Goal: Browse casually: Explore the website without a specific task or goal

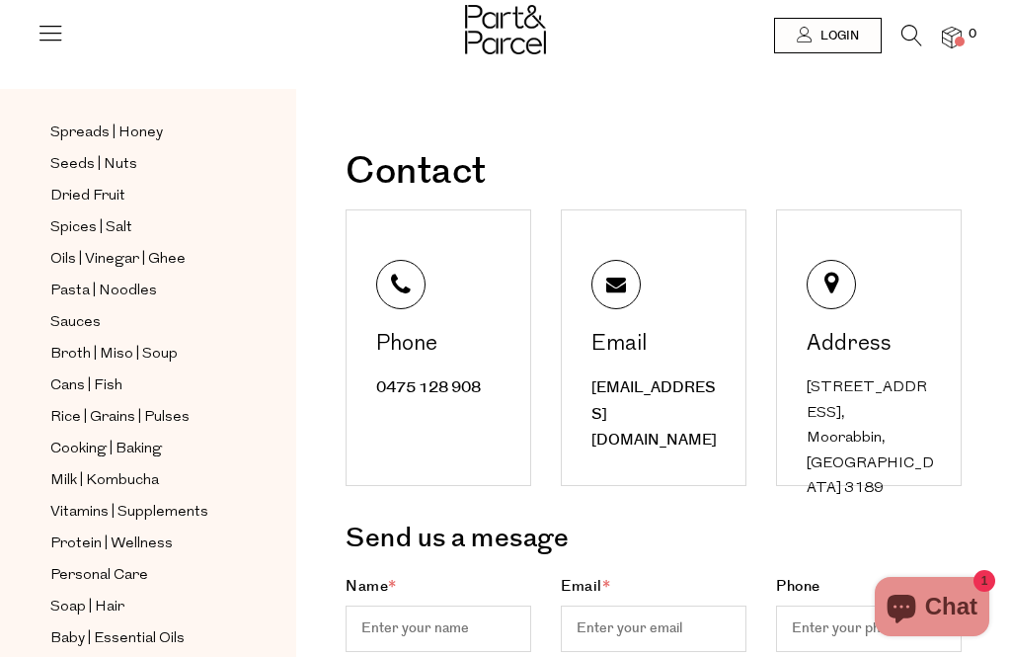
scroll to position [527, 0]
click at [84, 313] on span "Sauces" at bounding box center [75, 325] width 50 height 24
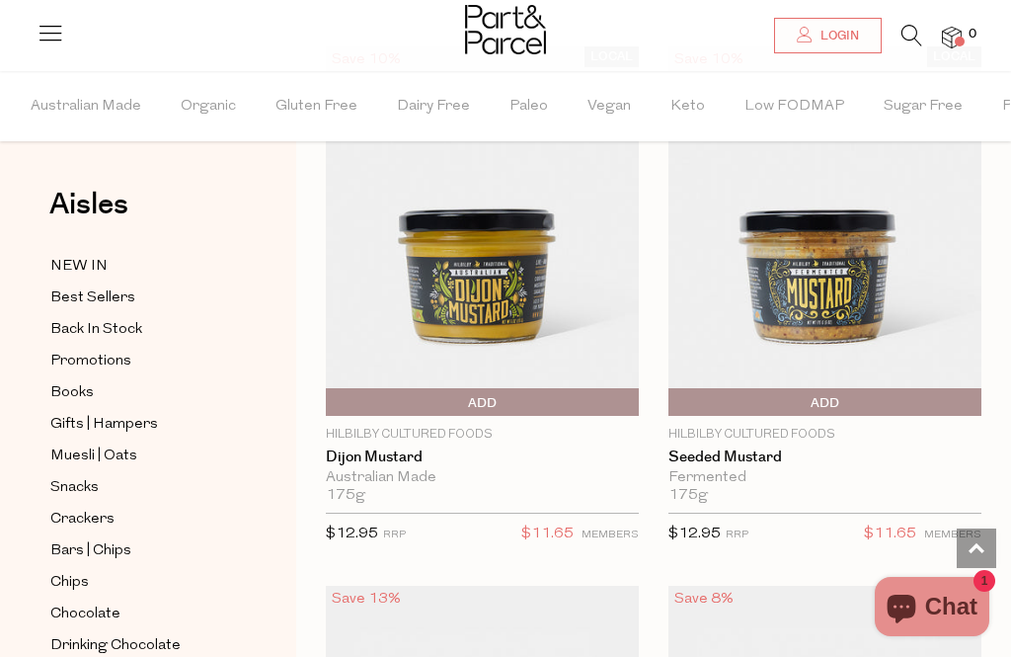
scroll to position [11098, 0]
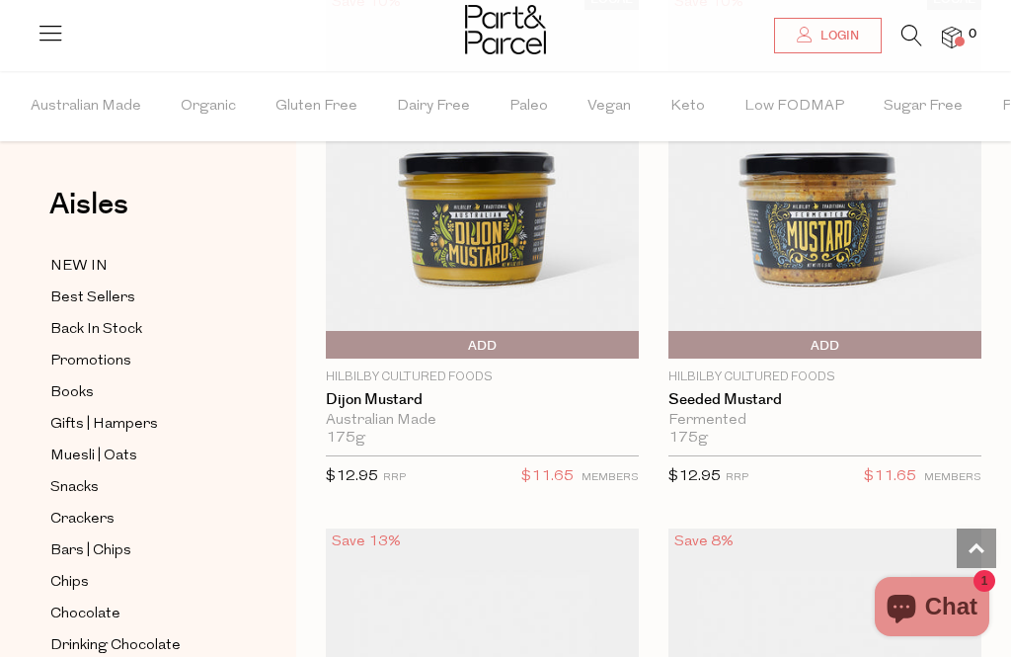
click at [907, 41] on icon at bounding box center [912, 36] width 21 height 22
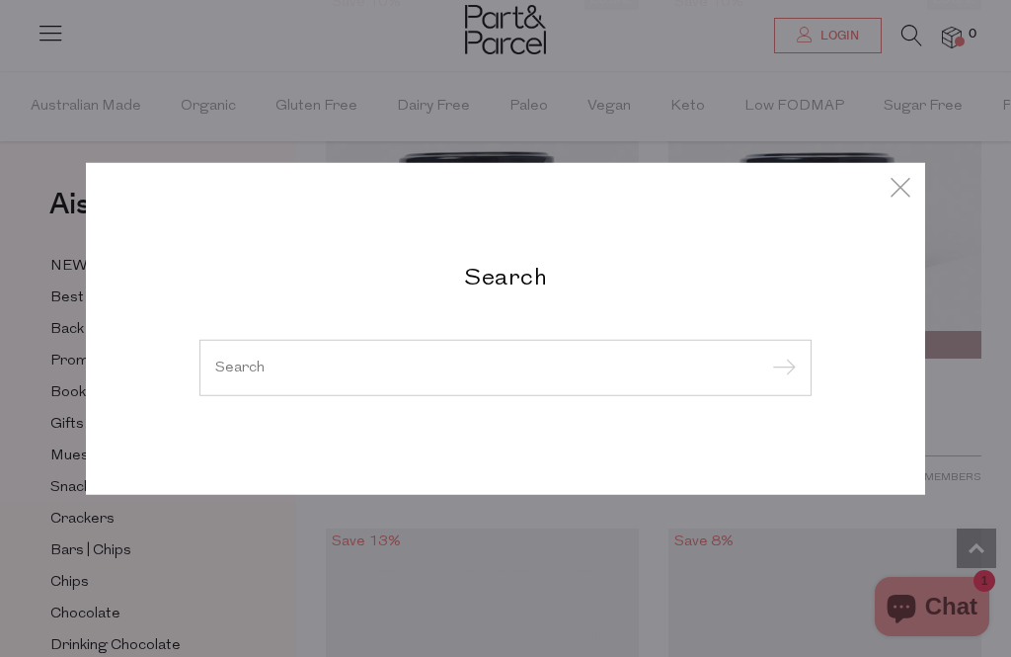
click at [609, 330] on div "Search" at bounding box center [506, 328] width 642 height 135
click at [605, 374] on input "search" at bounding box center [505, 366] width 581 height 15
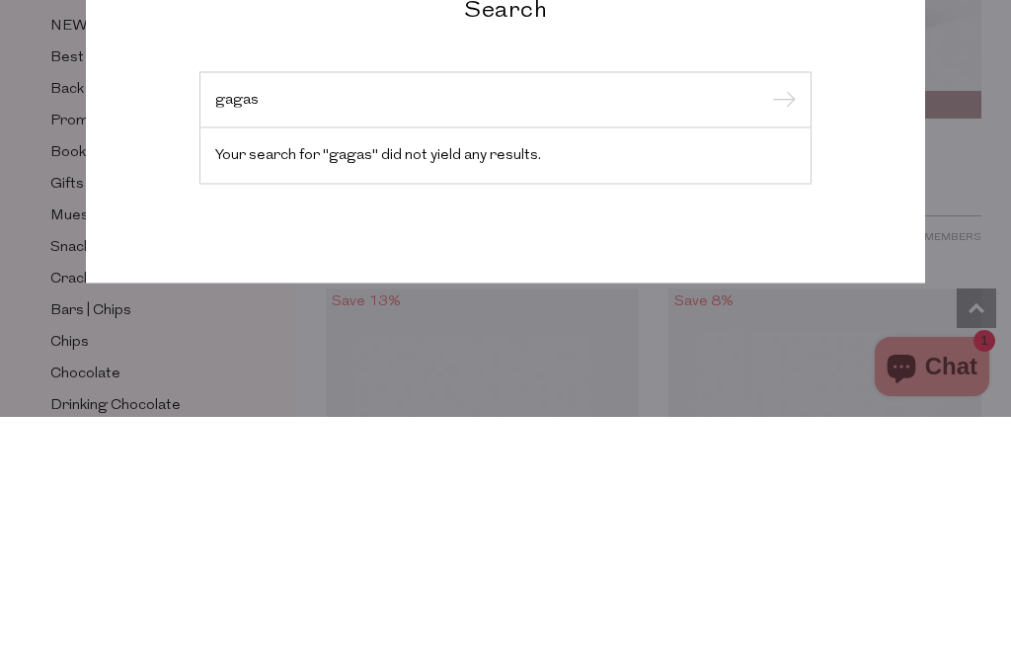
type input "gagas"
click at [780, 326] on input "submit" at bounding box center [781, 341] width 30 height 30
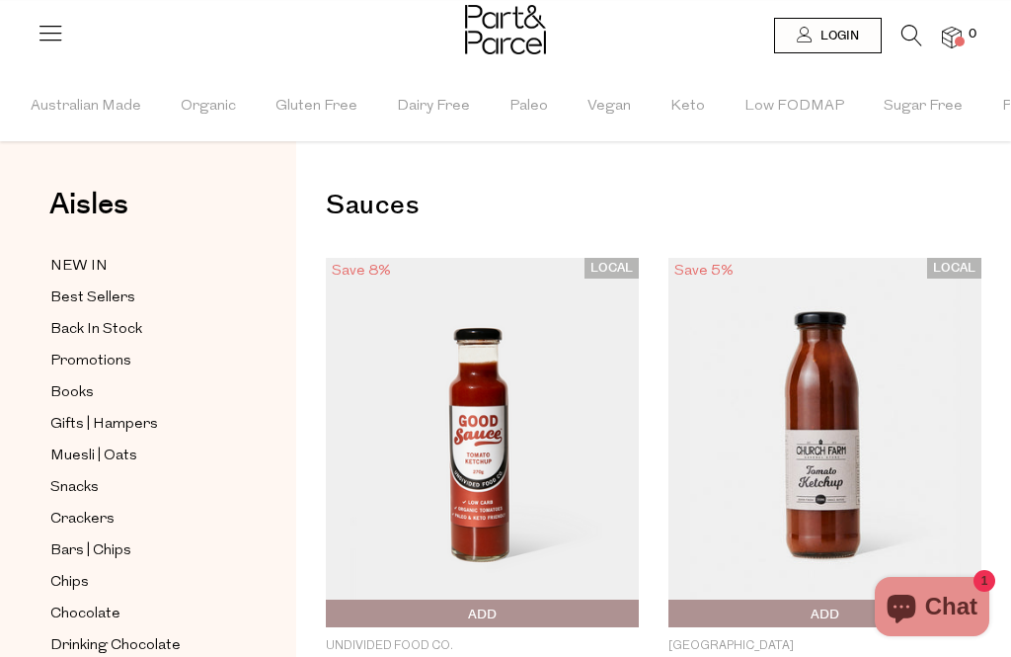
click at [102, 259] on span "NEW IN" at bounding box center [78, 267] width 57 height 24
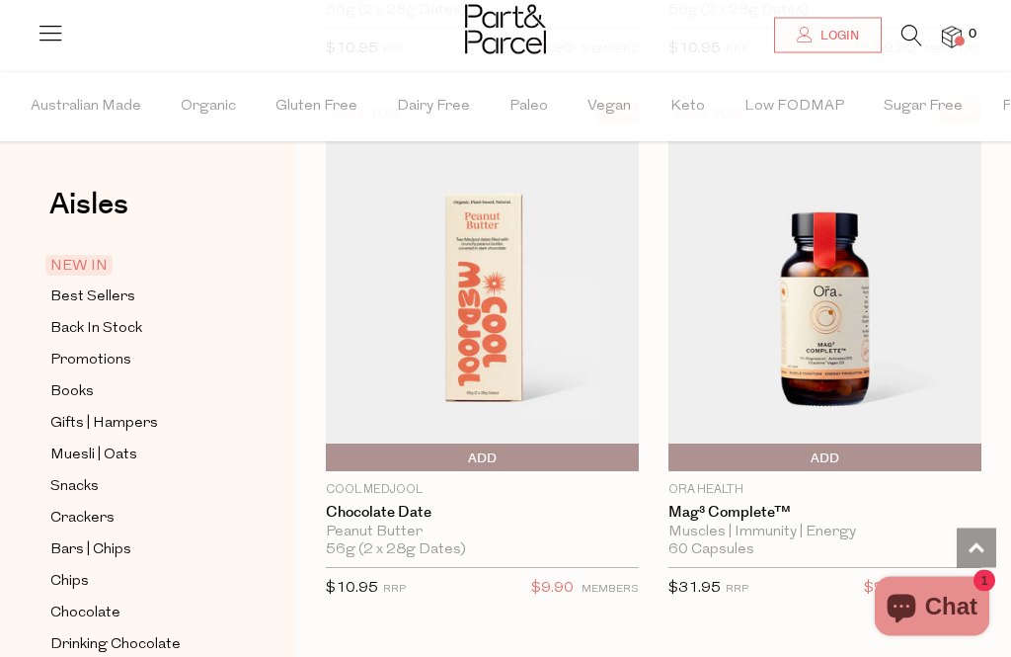
scroll to position [3465, 0]
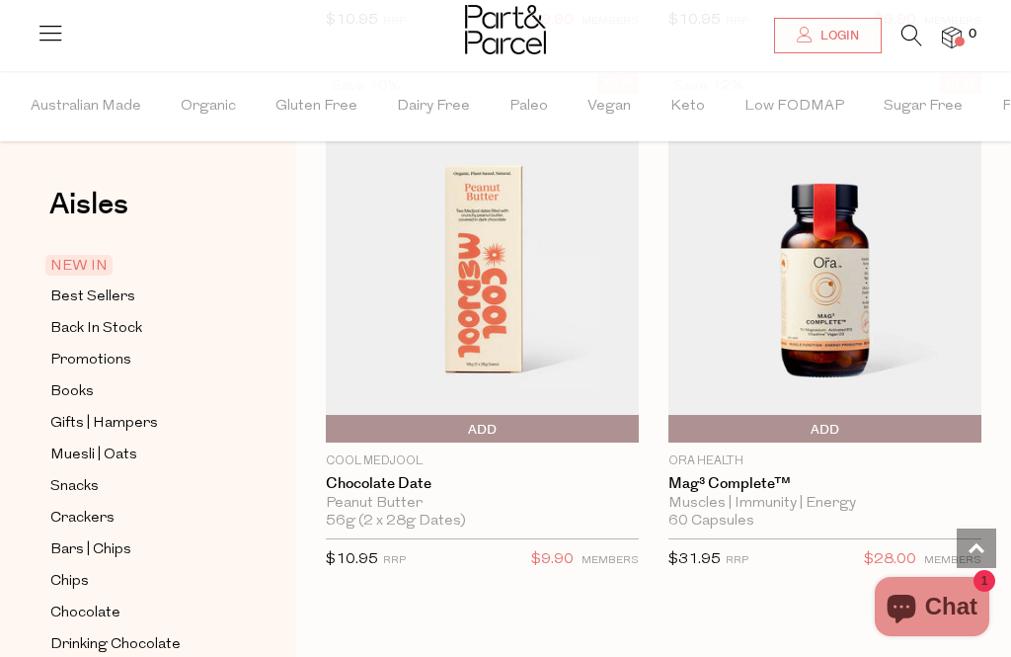
click at [873, 278] on img at bounding box center [825, 257] width 313 height 369
click at [838, 210] on img at bounding box center [825, 257] width 313 height 369
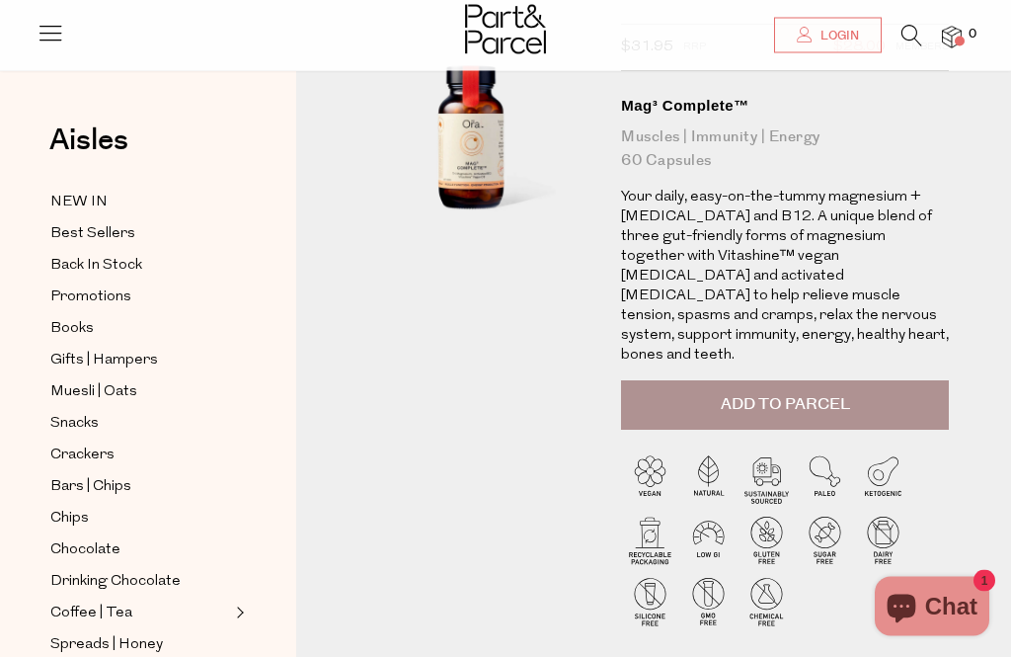
scroll to position [99, 0]
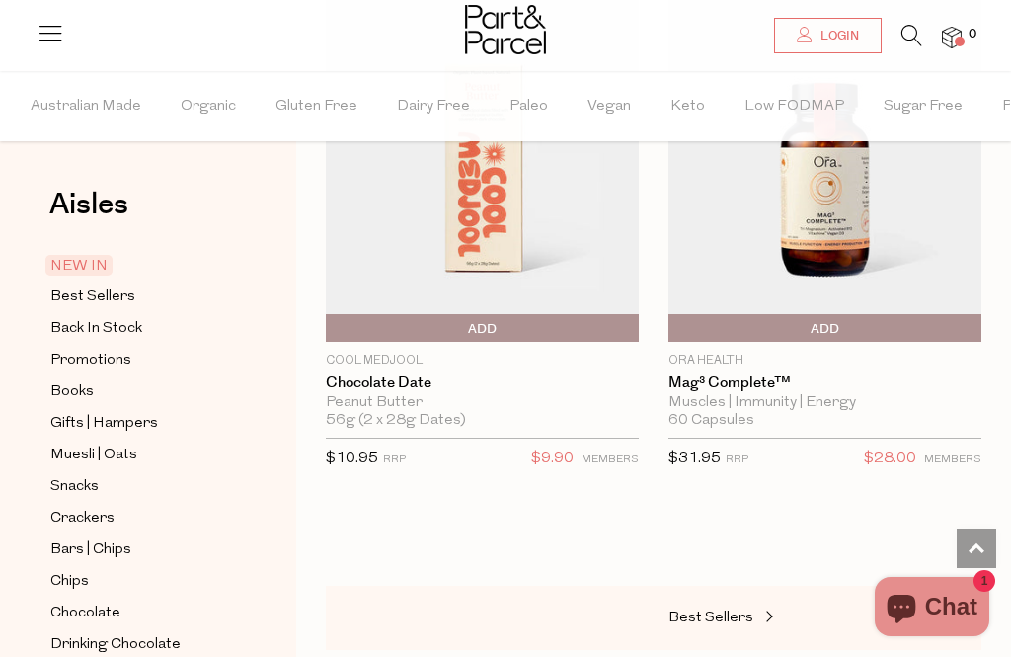
scroll to position [3568, 0]
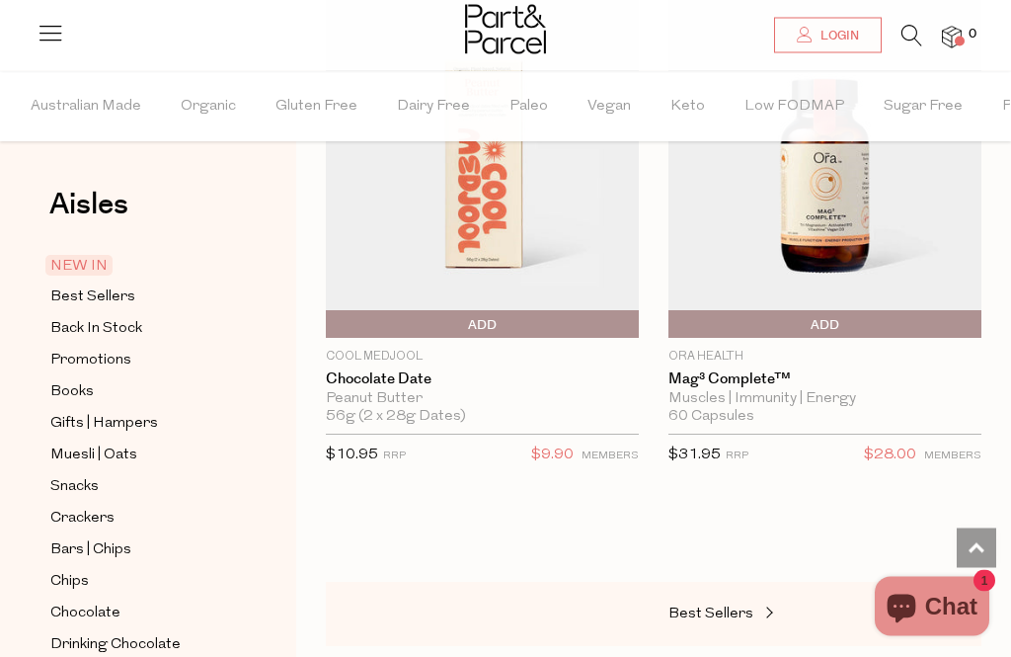
click at [117, 299] on span "Best Sellers" at bounding box center [92, 297] width 85 height 24
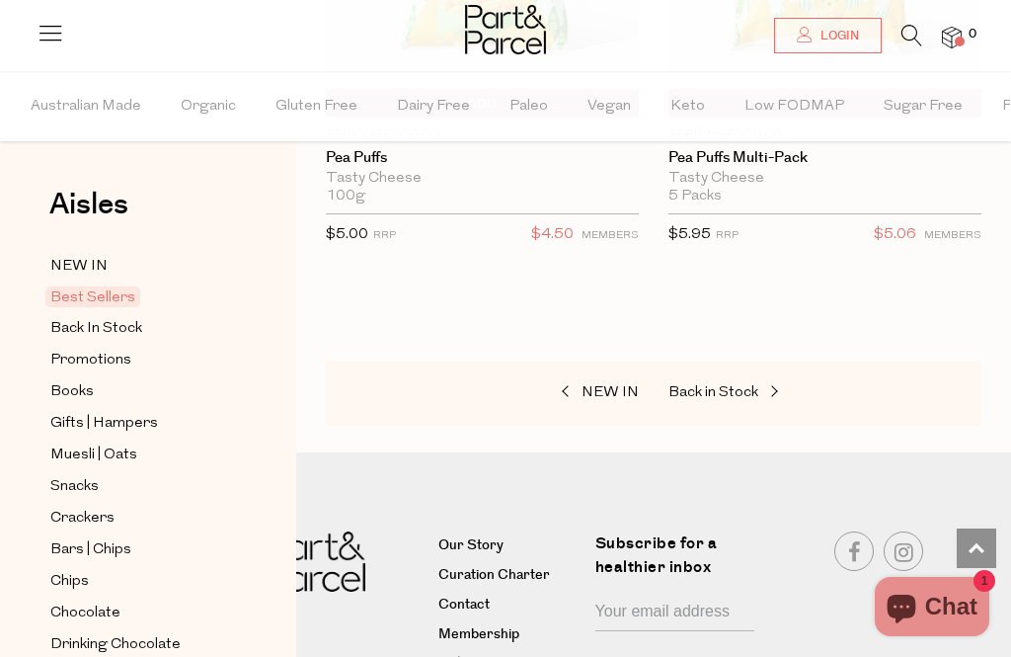
scroll to position [10860, 0]
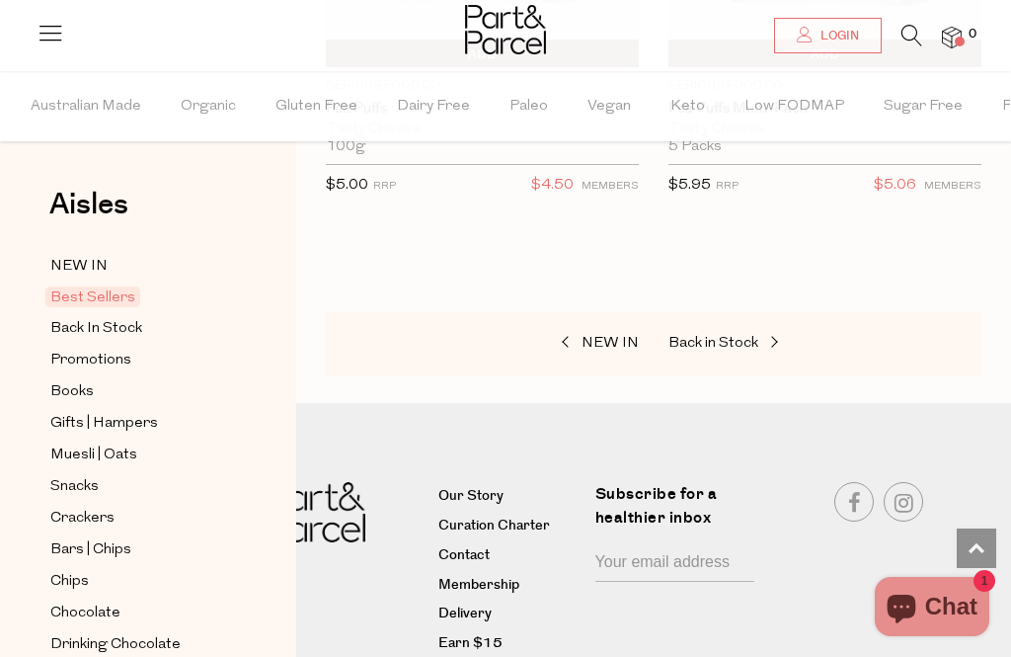
click at [115, 364] on span "Promotions" at bounding box center [90, 361] width 81 height 24
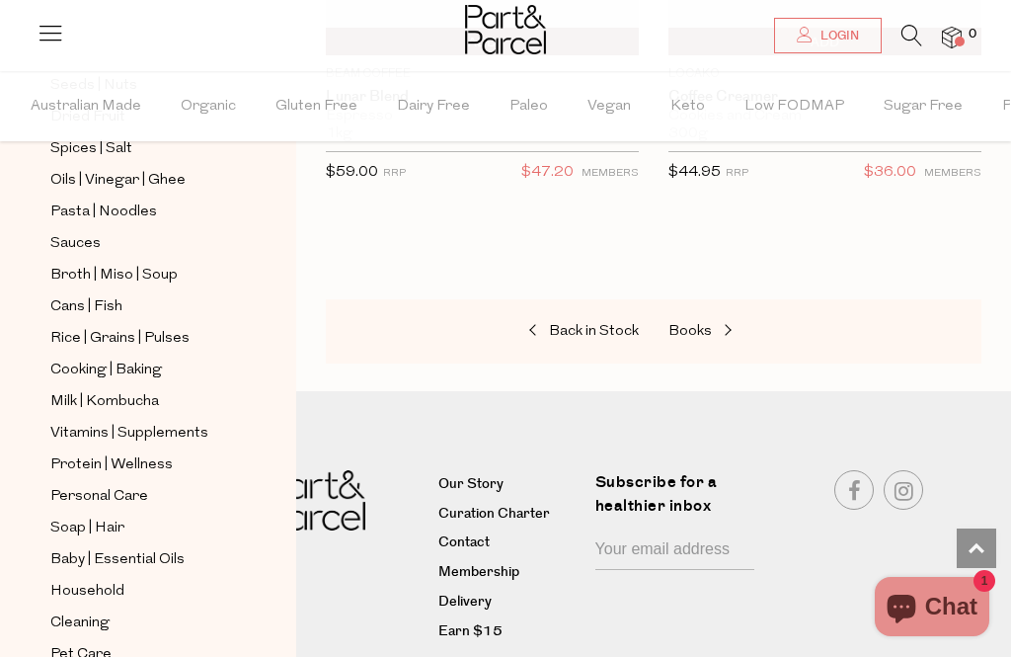
scroll to position [654, 0]
